Goal: Find specific page/section: Find specific page/section

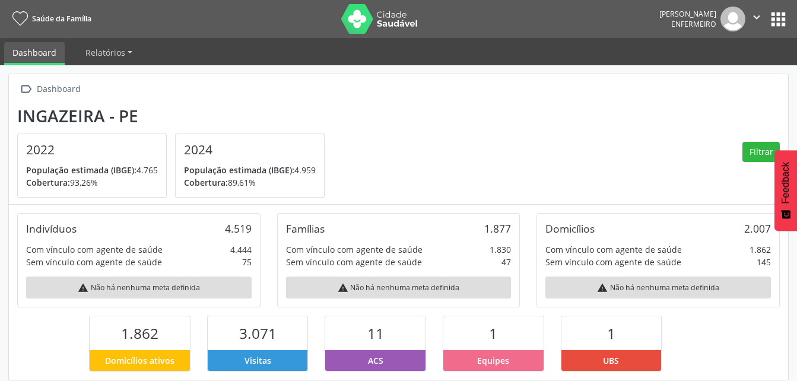
click at [788, 20] on button "apps" at bounding box center [777, 19] width 21 height 21
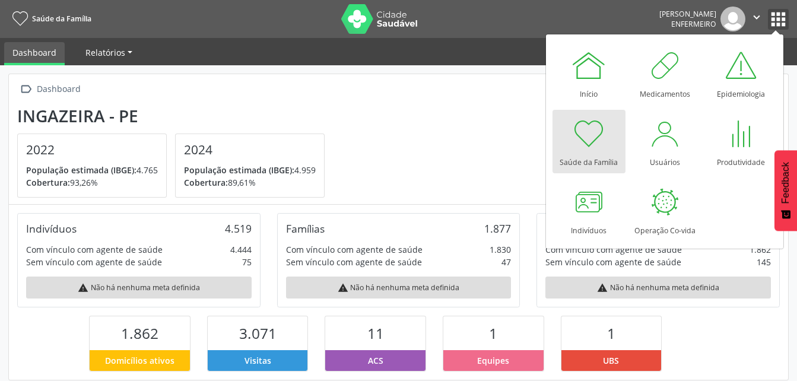
click at [120, 55] on span "Relatórios" at bounding box center [105, 52] width 40 height 11
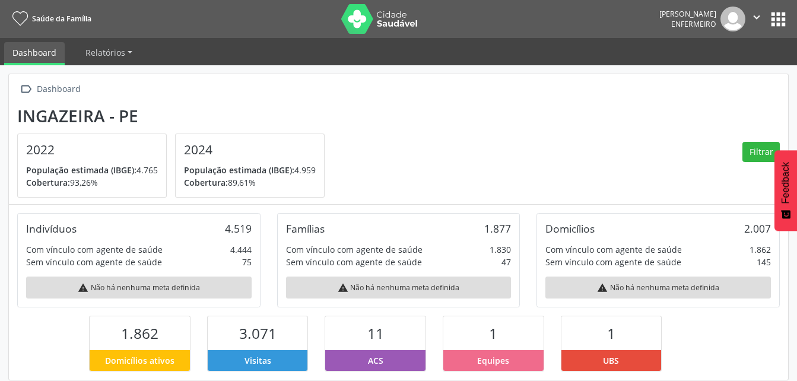
click at [34, 44] on link "Dashboard" at bounding box center [34, 53] width 60 height 23
click at [98, 55] on span "Relatórios" at bounding box center [105, 52] width 40 height 11
click at [122, 76] on link "Desfechos da visita" at bounding box center [128, 80] width 101 height 21
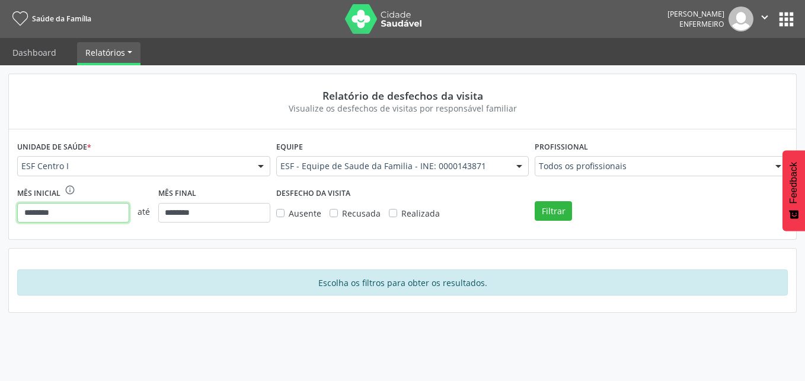
click at [71, 219] on body "Saúde da Família [PERSON_NAME] Enfermeiro  Configurações Sair apps Dashboard R…" at bounding box center [402, 190] width 805 height 381
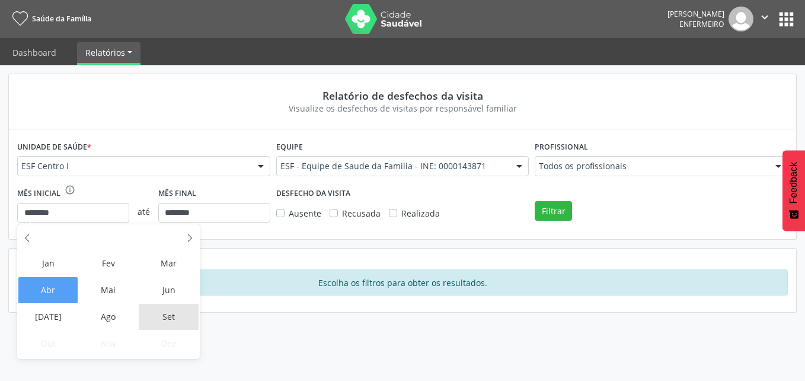
click at [149, 310] on span "Set" at bounding box center [169, 317] width 60 height 26
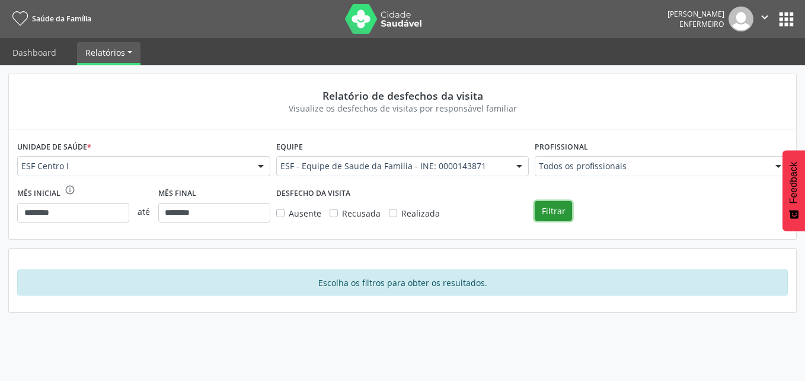
click at [551, 214] on button "Filtrar" at bounding box center [553, 211] width 37 height 20
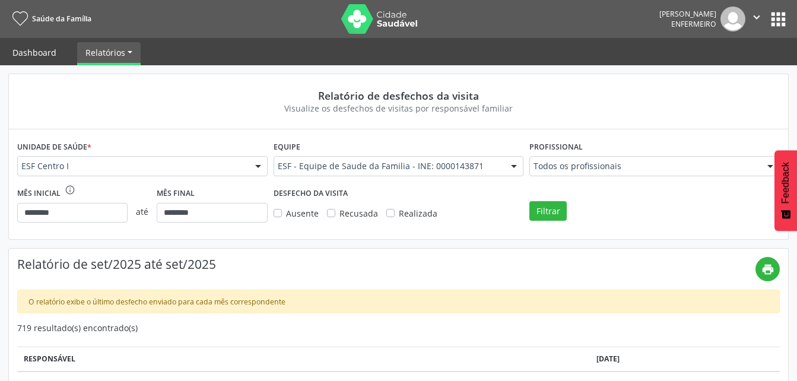
click at [46, 50] on link "Dashboard" at bounding box center [34, 52] width 60 height 21
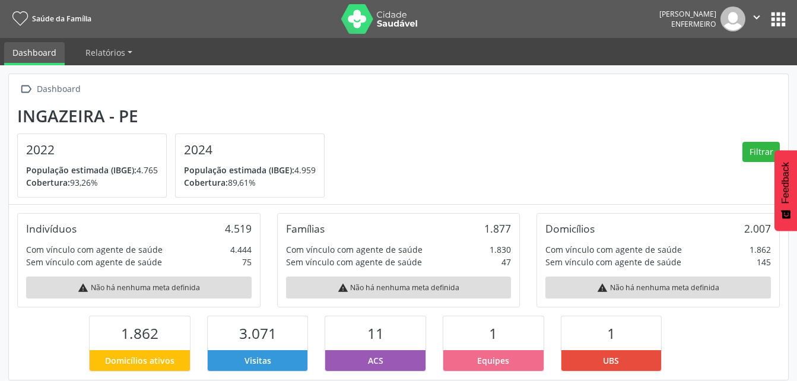
click at [782, 22] on button "apps" at bounding box center [777, 19] width 21 height 21
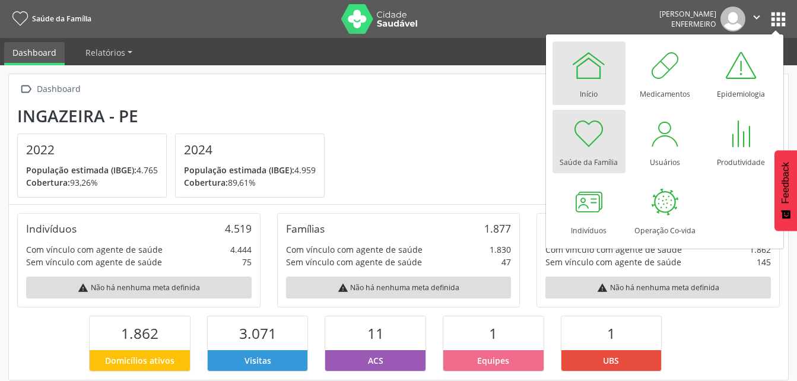
click at [583, 69] on div at bounding box center [589, 65] width 36 height 36
